Goal: Transaction & Acquisition: Purchase product/service

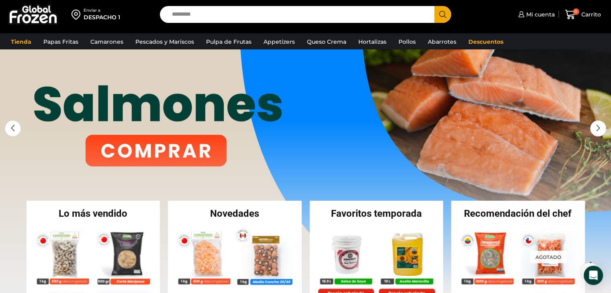
scroll to position [40, 0]
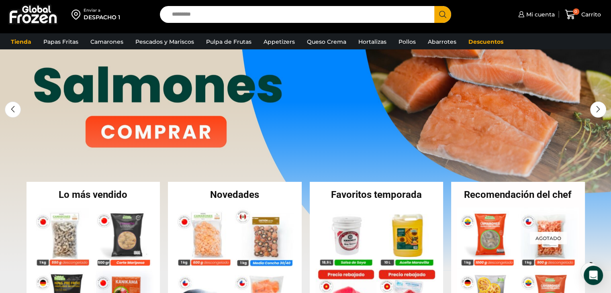
click at [146, 140] on link "1 / 3" at bounding box center [305, 149] width 611 height 241
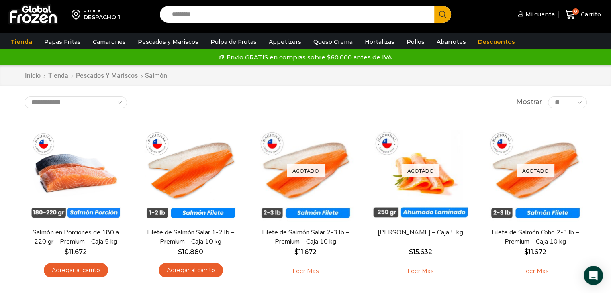
click at [285, 42] on link "Appetizers" at bounding box center [285, 41] width 41 height 15
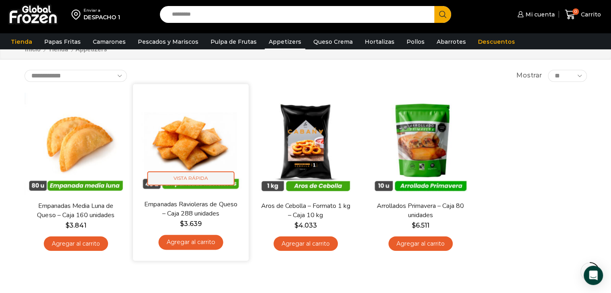
scroll to position [80, 0]
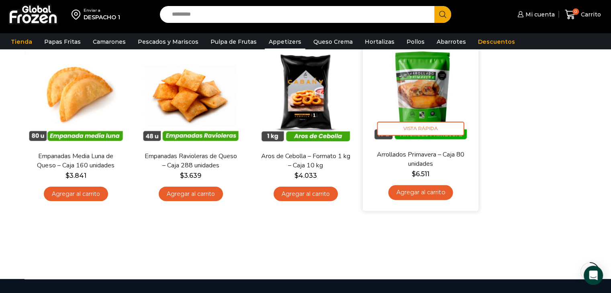
click at [431, 87] on img at bounding box center [421, 92] width 104 height 104
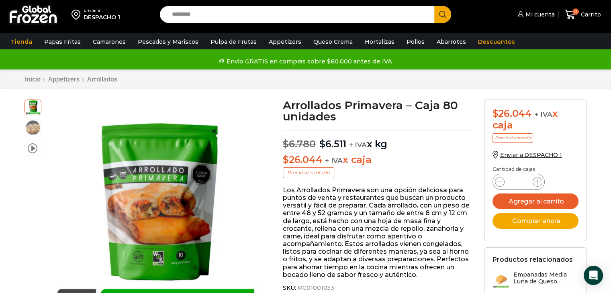
scroll to position [40, 0]
